Goal: Transaction & Acquisition: Download file/media

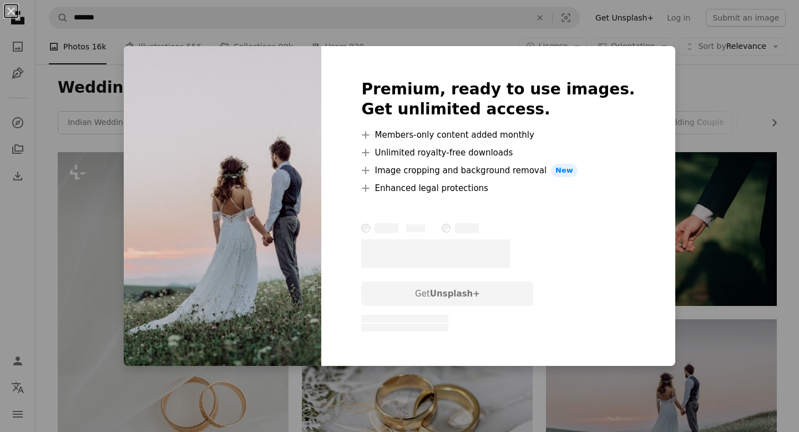
scroll to position [169, 0]
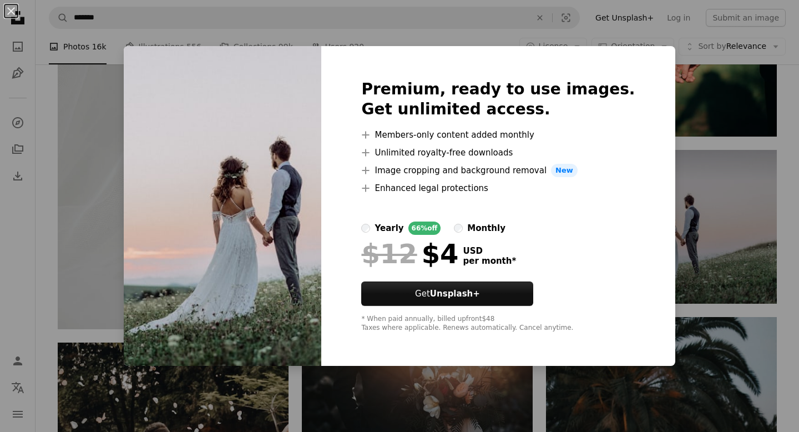
click at [715, 220] on div "An X shape Premium, ready to use images. Get unlimited access. A plus sign Memb…" at bounding box center [399, 216] width 799 height 432
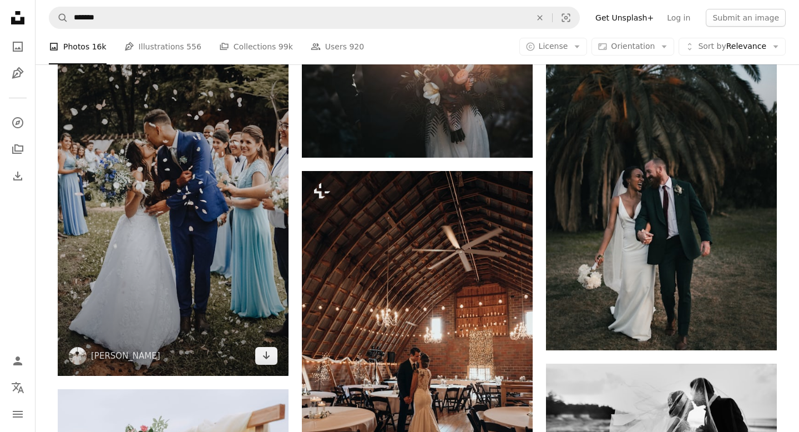
scroll to position [483, 0]
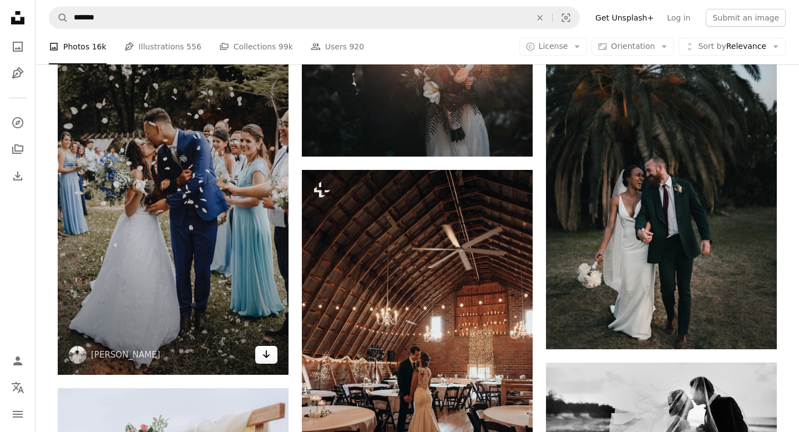
click at [264, 351] on icon "Arrow pointing down" at bounding box center [266, 353] width 9 height 13
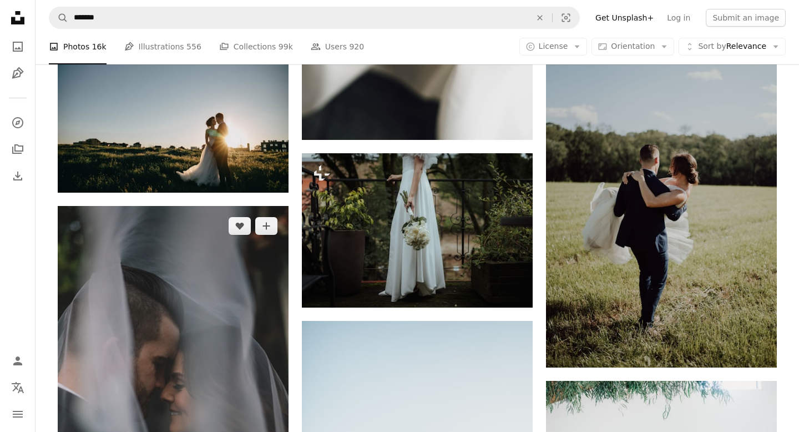
scroll to position [3813, 0]
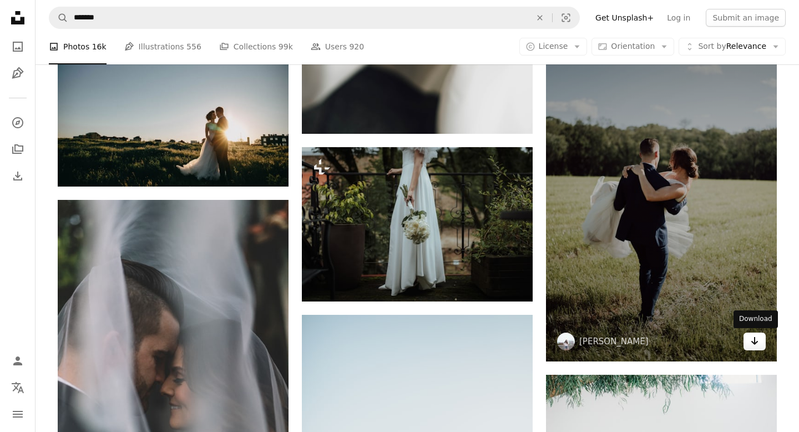
click at [752, 342] on icon "Arrow pointing down" at bounding box center [754, 340] width 9 height 13
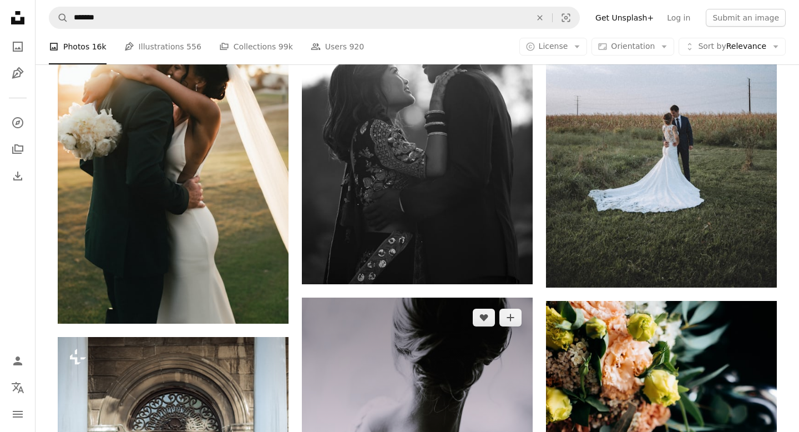
scroll to position [5768, 0]
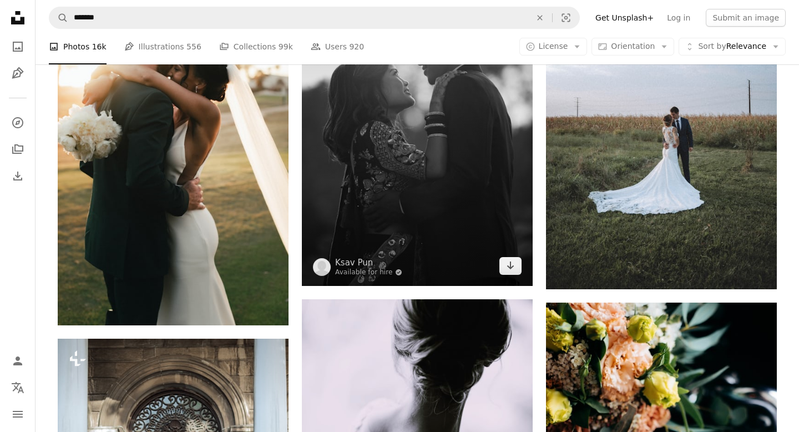
click at [427, 210] on img at bounding box center [417, 112] width 231 height 346
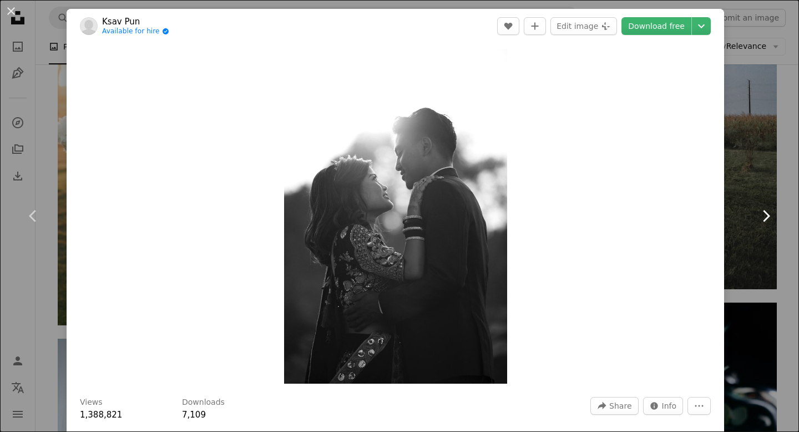
click at [742, 205] on link "Chevron right" at bounding box center [766, 216] width 67 height 107
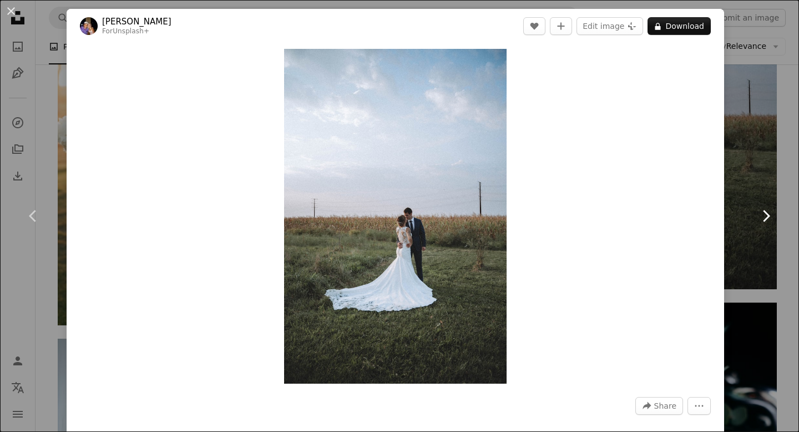
click at [764, 164] on link "Chevron right" at bounding box center [766, 216] width 67 height 107
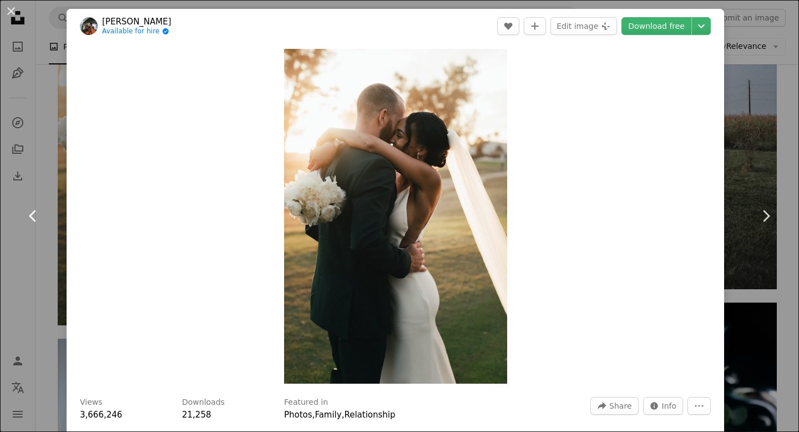
click at [36, 209] on icon "Chevron left" at bounding box center [33, 216] width 18 height 18
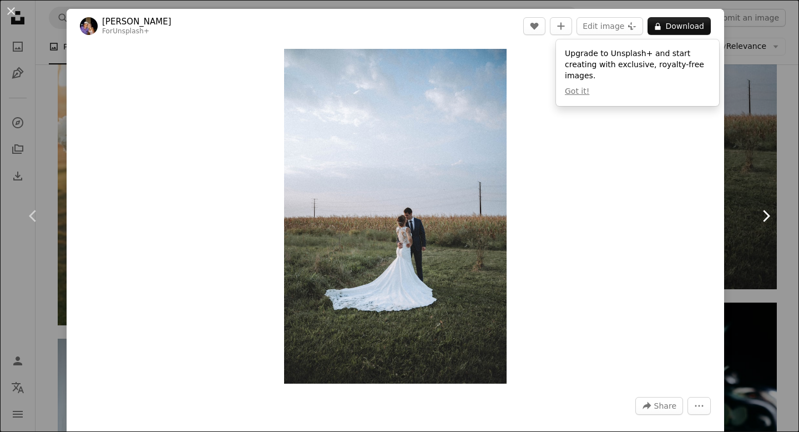
click at [753, 213] on link "Chevron right" at bounding box center [766, 216] width 67 height 107
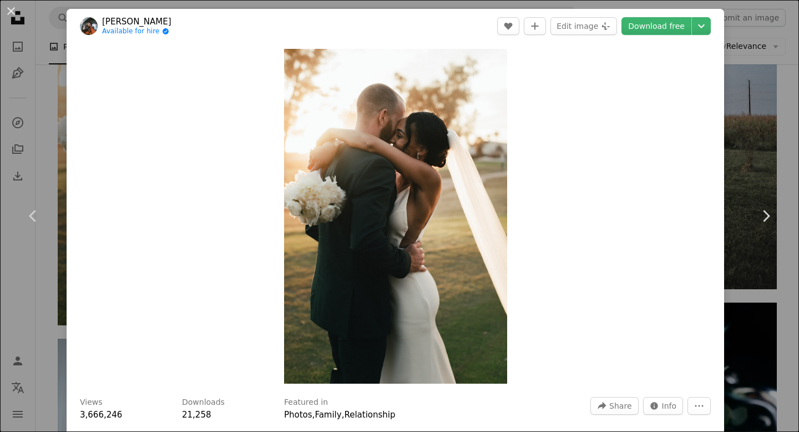
click at [764, 140] on div "An X shape Chevron left Chevron right [PERSON_NAME] Available for hire A checkm…" at bounding box center [399, 216] width 799 height 432
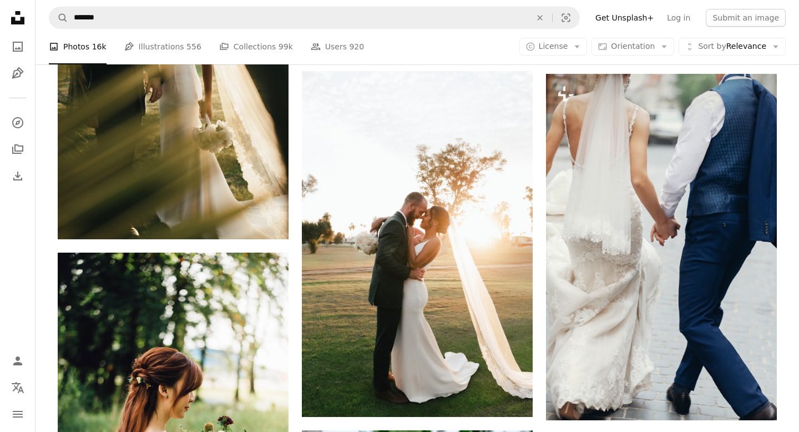
scroll to position [8470, 0]
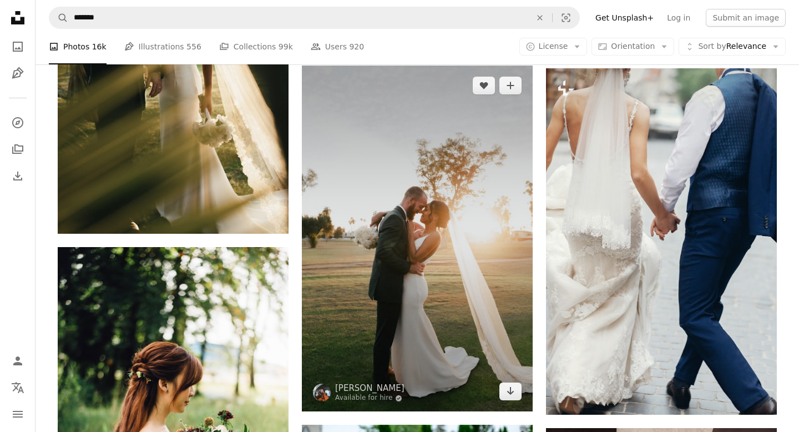
click at [424, 267] on img at bounding box center [417, 238] width 231 height 346
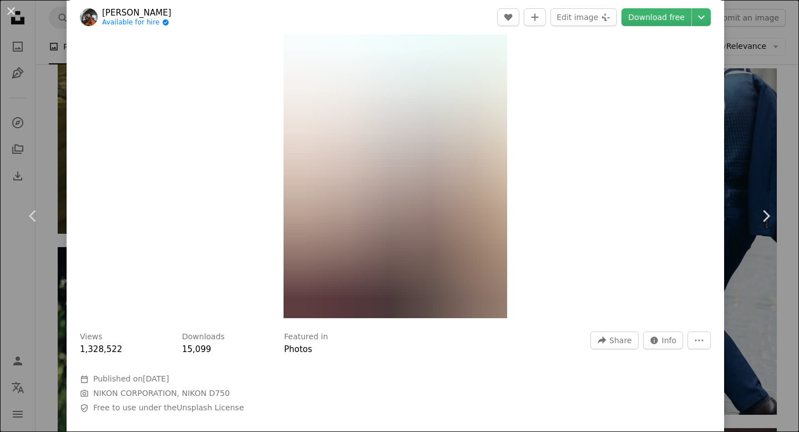
scroll to position [53, 0]
